Goal: Transaction & Acquisition: Subscribe to service/newsletter

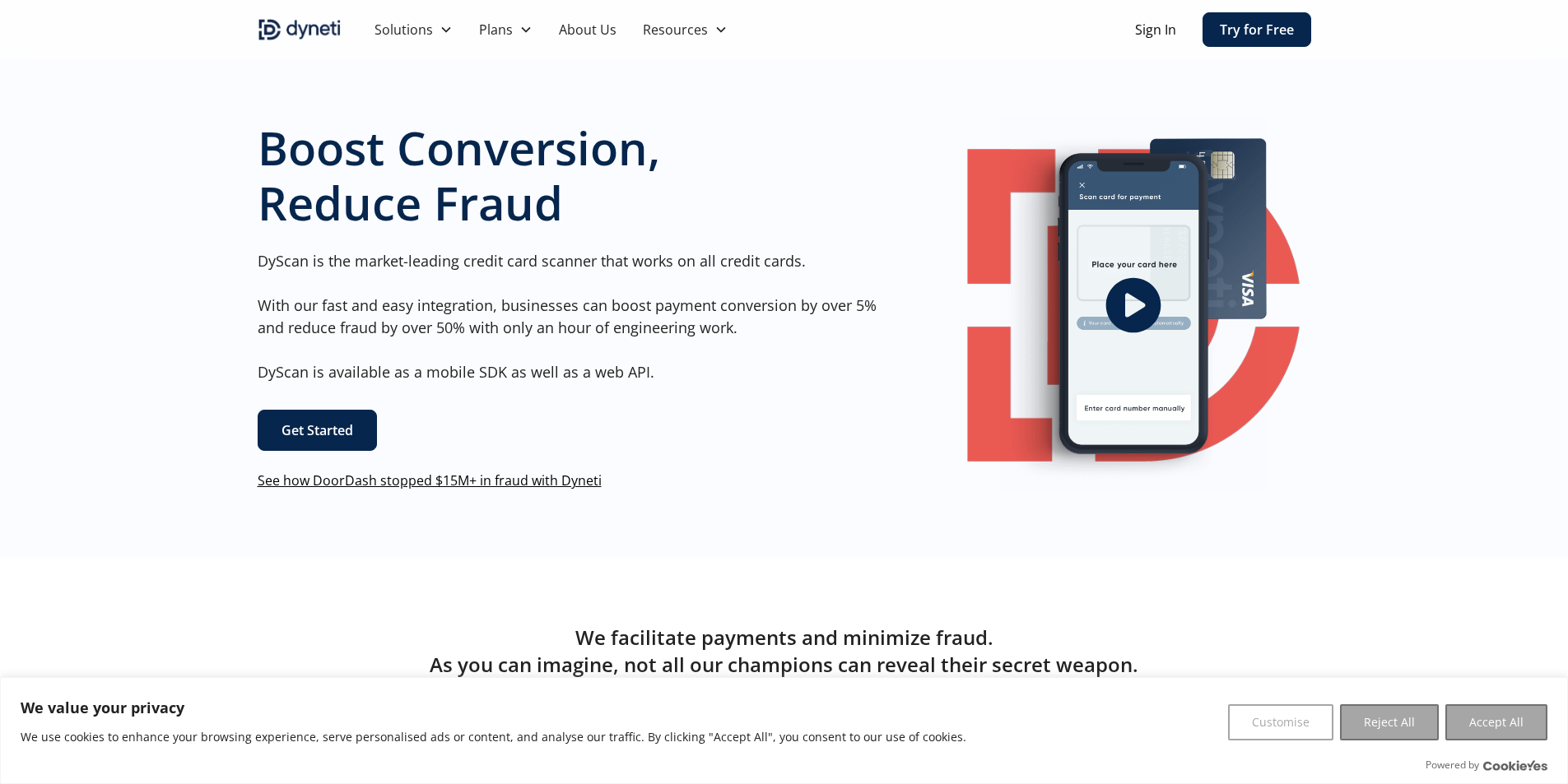
click at [331, 424] on link "Get Started" at bounding box center [317, 430] width 120 height 41
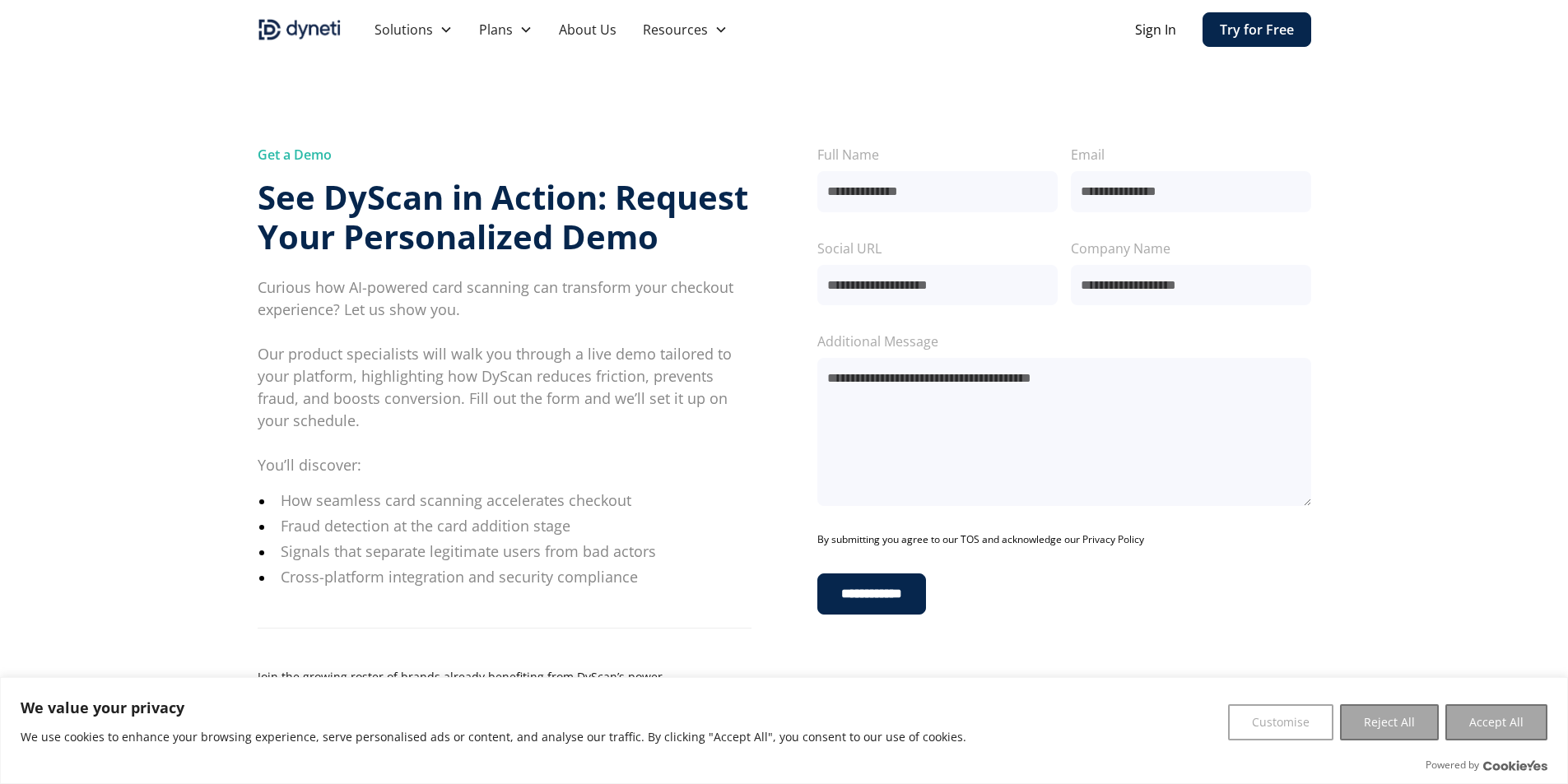
click at [1288, 26] on link "Try for Free" at bounding box center [1257, 29] width 109 height 34
